Goal: Task Accomplishment & Management: Use online tool/utility

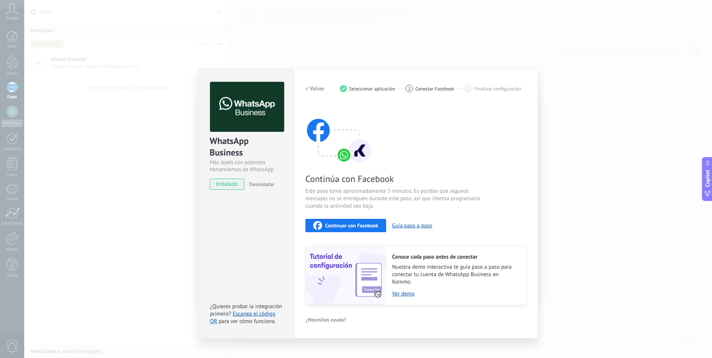
click at [447, 40] on div "WhatsApp Business Más leads con potentes herramientas de WhatsApp instalado Des…" at bounding box center [367, 179] width 687 height 358
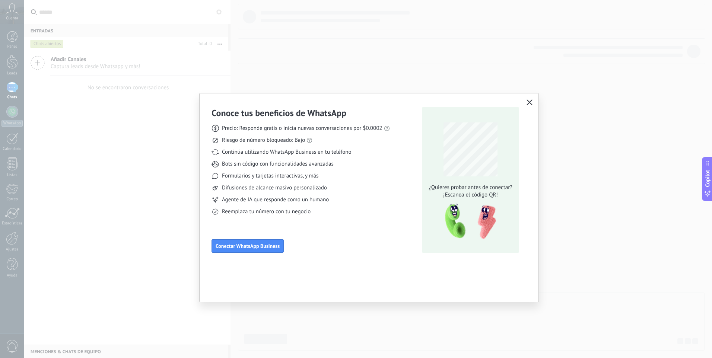
click at [531, 101] on icon "button" at bounding box center [529, 102] width 6 height 6
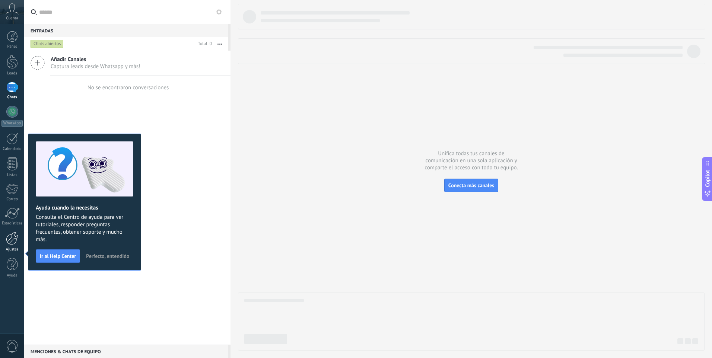
click at [9, 246] on link "Ajustes" at bounding box center [12, 242] width 24 height 20
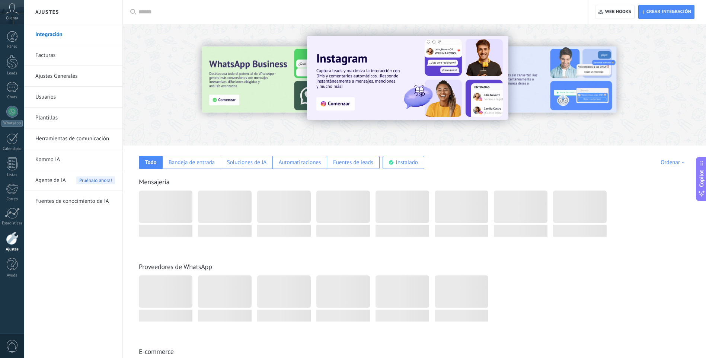
click at [266, 128] on div at bounding box center [414, 82] width 583 height 107
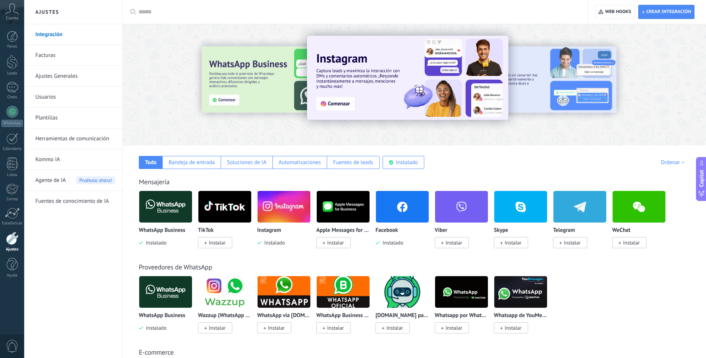
click at [165, 199] on img at bounding box center [165, 207] width 53 height 36
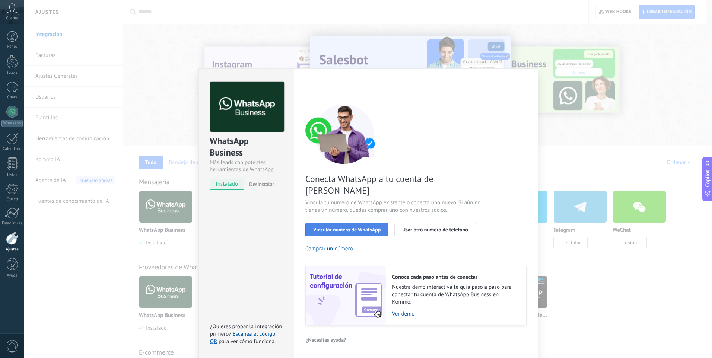
click at [360, 227] on span "Vincular número de WhatsApp" at bounding box center [346, 229] width 67 height 5
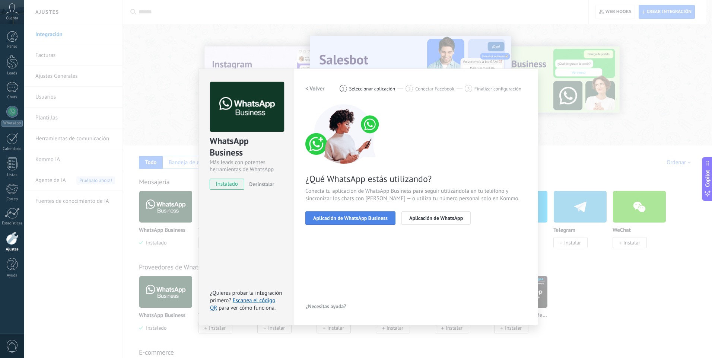
click at [368, 218] on span "Aplicación de WhatsApp Business" at bounding box center [350, 217] width 74 height 5
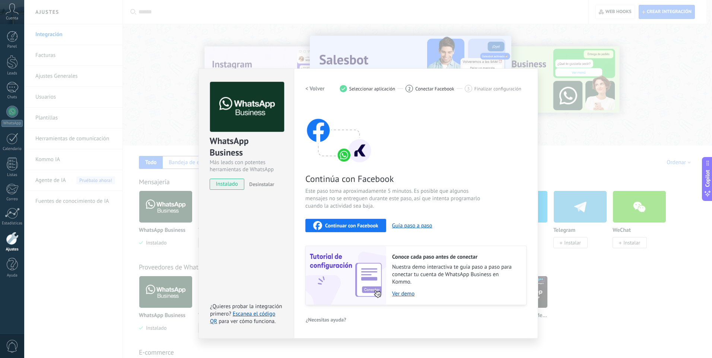
click at [365, 226] on span "Continuar con Facebook" at bounding box center [351, 225] width 53 height 5
